Goal: Information Seeking & Learning: Learn about a topic

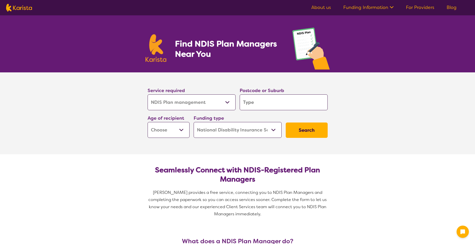
select select "NDIS Plan management"
select select "NDIS"
select select "NDIS Plan management"
select select "NDIS"
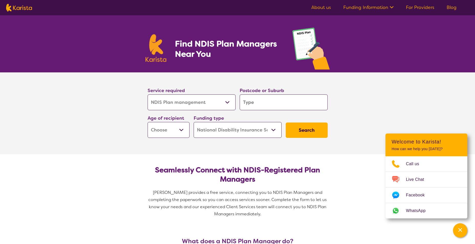
click at [228, 101] on select "Allied Health Assistant Assessment ([MEDICAL_DATA] or [MEDICAL_DATA]) Behaviour…" at bounding box center [192, 102] width 88 height 16
select select "[MEDICAL_DATA]"
click at [148, 94] on select "Allied Health Assistant Assessment ([MEDICAL_DATA] or [MEDICAL_DATA]) Behaviour…" at bounding box center [192, 102] width 88 height 16
select select "[MEDICAL_DATA]"
click at [253, 102] on input "search" at bounding box center [284, 102] width 88 height 16
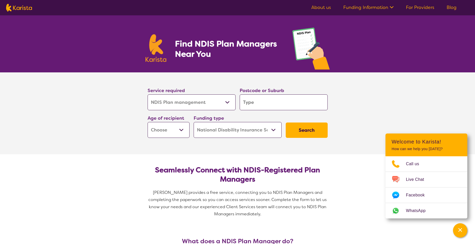
type input "4"
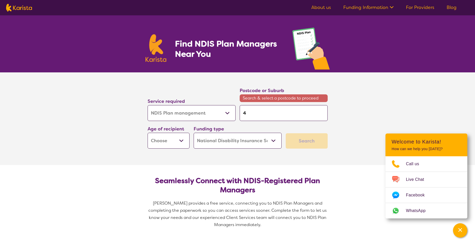
type input "43"
type input "430"
type input "4305"
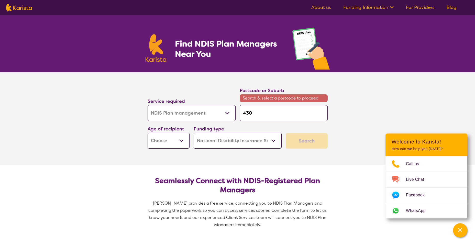
type input "4305"
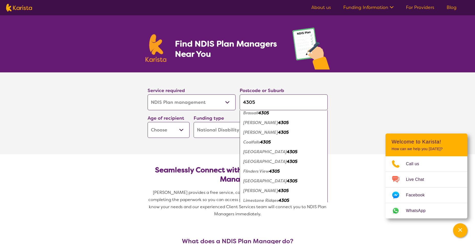
scroll to position [26, 0]
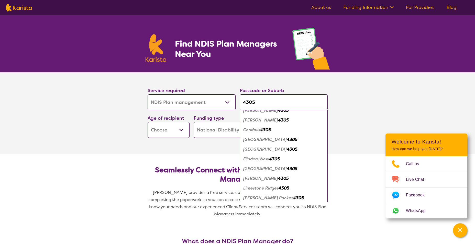
type input "4305"
click at [258, 166] on em "[GEOGRAPHIC_DATA]" at bounding box center [264, 168] width 43 height 5
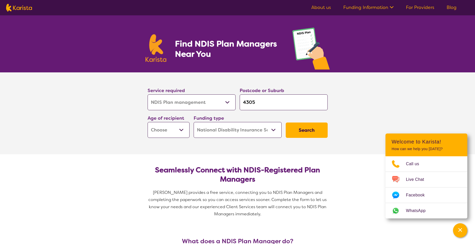
click at [181, 130] on select "Early Childhood - 0 to 9 Child - 10 to 11 Adolescent - 12 to 17 Adult - 18 to 6…" at bounding box center [169, 130] width 42 height 16
select select "AG"
click at [148, 122] on select "Early Childhood - 0 to 9 Child - 10 to 11 Adolescent - 12 to 17 Adult - 18 to 6…" at bounding box center [169, 130] width 42 height 16
select select "AG"
click at [176, 128] on select "Early Childhood - 0 to 9 Child - 10 to 11 Adolescent - 12 to 17 Adult - 18 to 6…" at bounding box center [169, 130] width 42 height 16
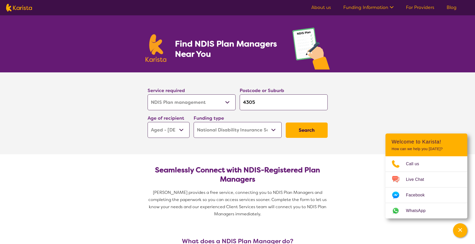
select select "AD"
click at [148, 122] on select "Early Childhood - 0 to 9 Child - 10 to 11 Adolescent - 12 to 17 Adult - 18 to 6…" at bounding box center [169, 130] width 42 height 16
select select "AD"
click at [269, 131] on select "Home Care Package (HCP) National Disability Insurance Scheme (NDIS) I don't know" at bounding box center [238, 130] width 88 height 16
select select "i-don-t-know"
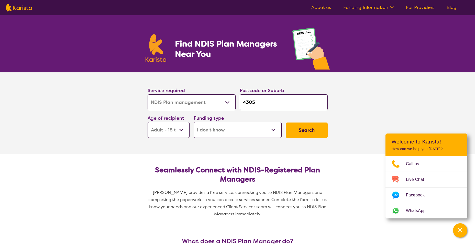
click at [194, 122] on select "Home Care Package (HCP) National Disability Insurance Scheme (NDIS) I don't know" at bounding box center [238, 130] width 88 height 16
select select "i-don-t-know"
click at [308, 130] on button "Search" at bounding box center [307, 130] width 42 height 15
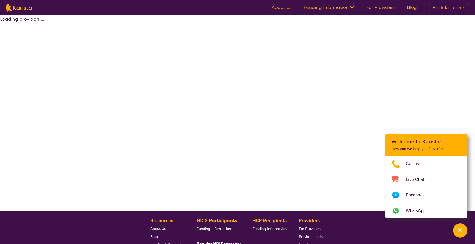
select select "[MEDICAL_DATA]"
select select "AD"
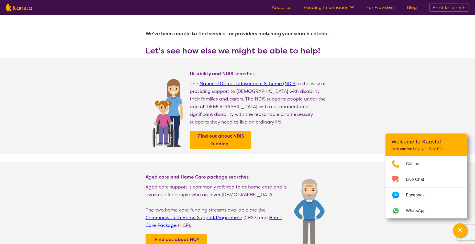
select select "NDIS Plan management"
select select "AD"
select select "NDIS"
select select "NDIS Plan management"
select select "AD"
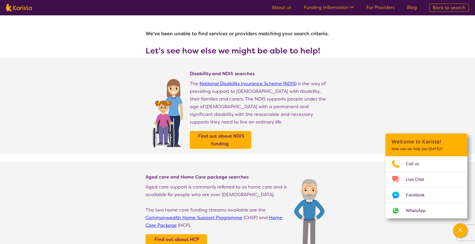
select select "NDIS"
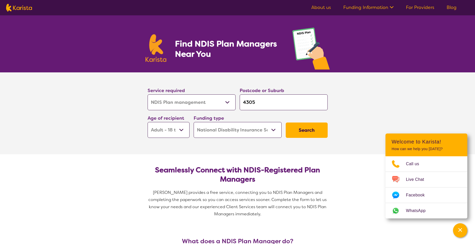
click at [300, 133] on button "Search" at bounding box center [307, 130] width 42 height 15
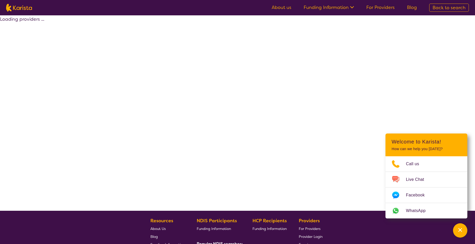
select select "by_score"
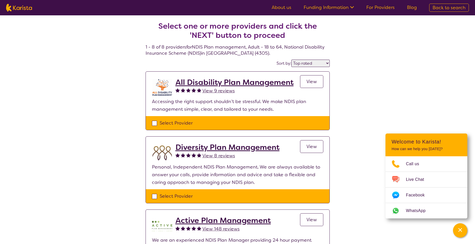
select select "NDIS Plan management"
select select "AD"
select select "NDIS"
select select "NDIS Plan management"
select select "AD"
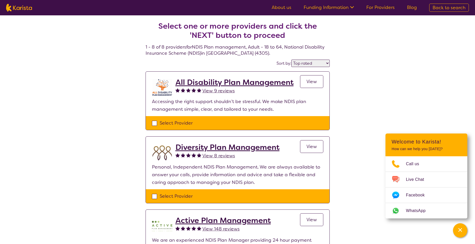
select select "NDIS"
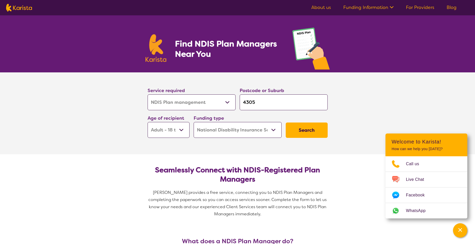
click at [229, 102] on select "Allied Health Assistant Assessment ([MEDICAL_DATA] or [MEDICAL_DATA]) Behaviour…" at bounding box center [192, 102] width 88 height 16
select select "Assessment ([MEDICAL_DATA] or [MEDICAL_DATA])"
click at [148, 94] on select "Allied Health Assistant Assessment ([MEDICAL_DATA] or [MEDICAL_DATA]) Behaviour…" at bounding box center [192, 102] width 88 height 16
select select "Assessment ([MEDICAL_DATA] or [MEDICAL_DATA])"
click at [305, 130] on button "Search" at bounding box center [307, 130] width 42 height 15
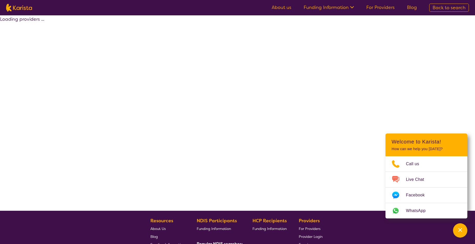
select select "NDIS"
select select "Assessment ([MEDICAL_DATA] or [MEDICAL_DATA])"
select select "AD"
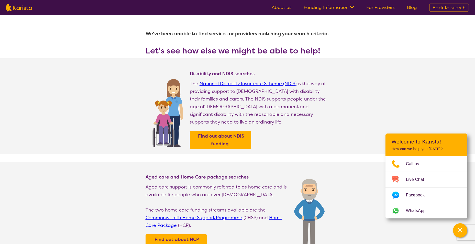
select select "NDIS Plan management"
select select "AD"
select select "NDIS"
select select "NDIS Plan management"
select select "AD"
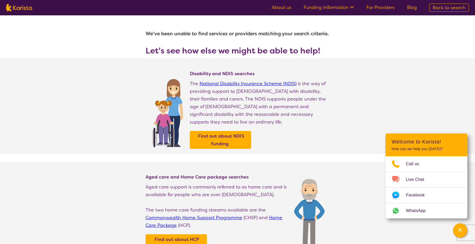
select select "NDIS"
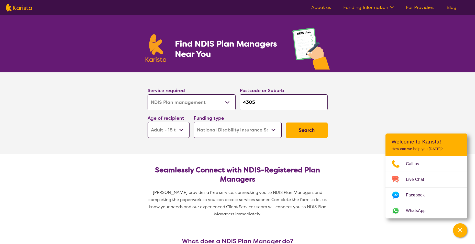
click at [226, 105] on select "Allied Health Assistant Assessment ([MEDICAL_DATA] or [MEDICAL_DATA]) Behaviour…" at bounding box center [192, 102] width 88 height 16
